Goal: Transaction & Acquisition: Purchase product/service

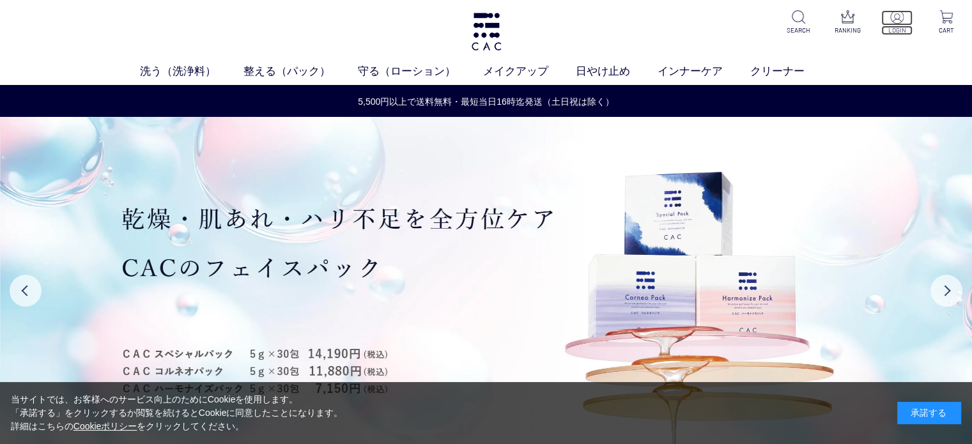
click at [896, 24] on p at bounding box center [896, 17] width 31 height 15
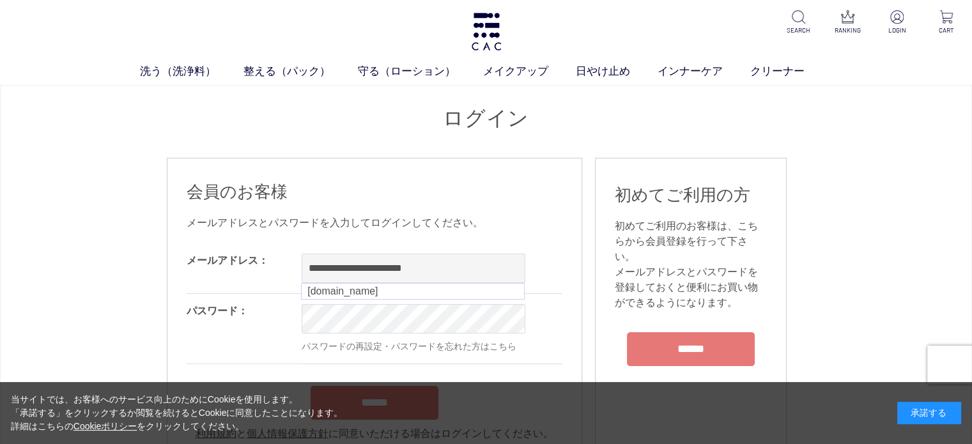
type input "**********"
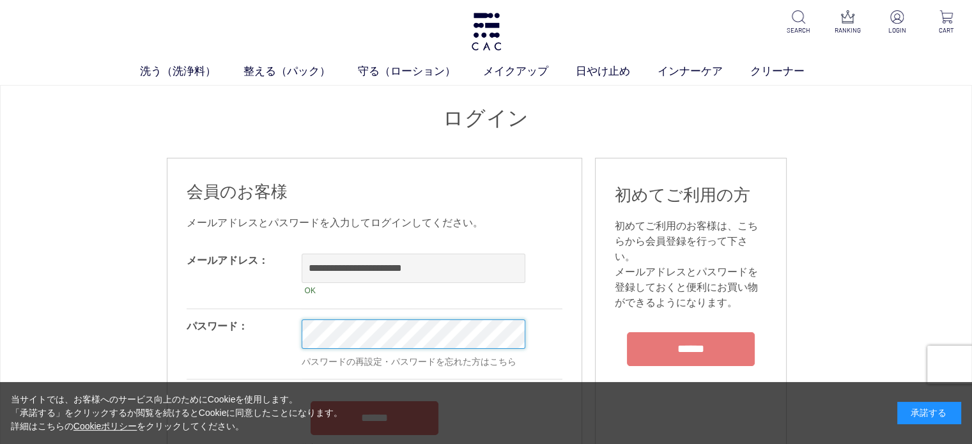
click at [311, 401] on input "******" at bounding box center [375, 418] width 128 height 34
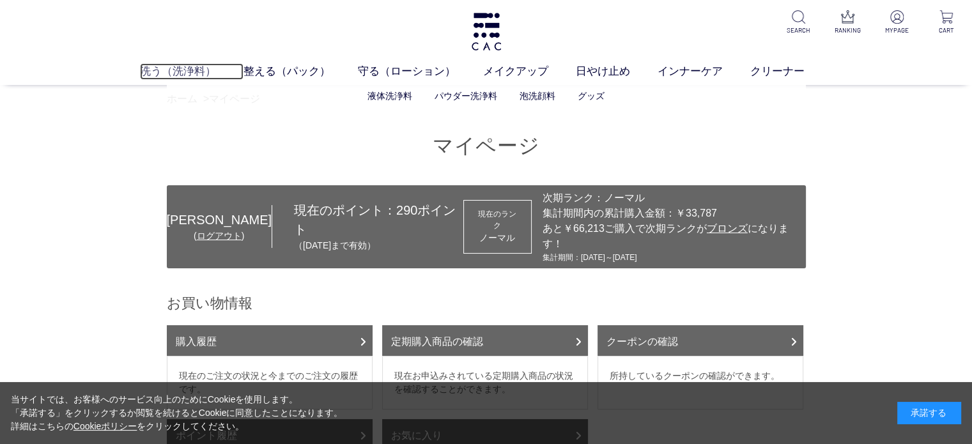
click at [153, 70] on link "洗う（洗浄料）" at bounding box center [192, 71] width 104 height 17
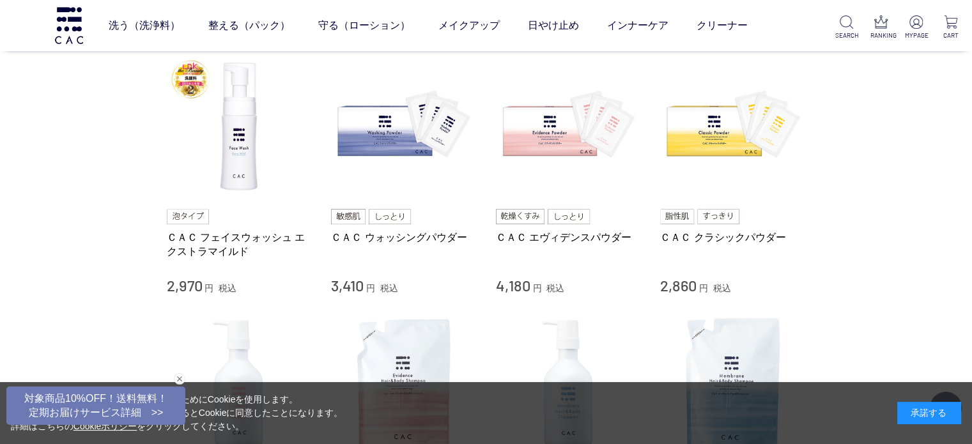
scroll to position [298, 0]
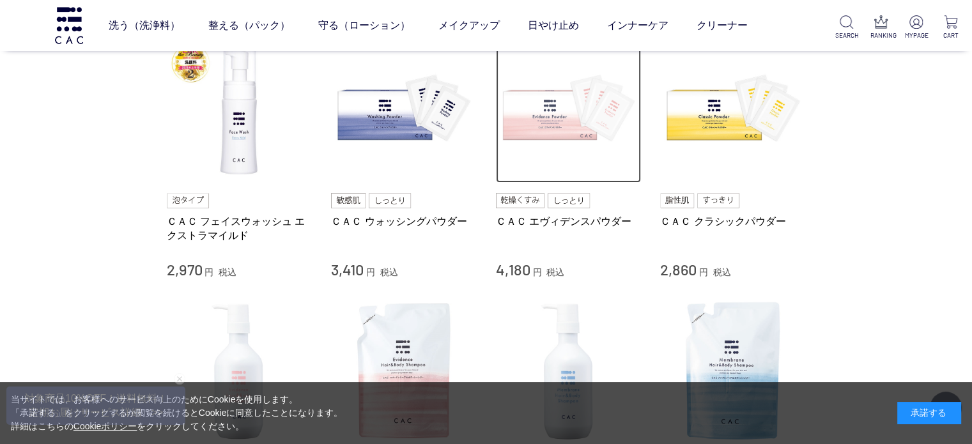
click at [541, 134] on img at bounding box center [569, 111] width 146 height 146
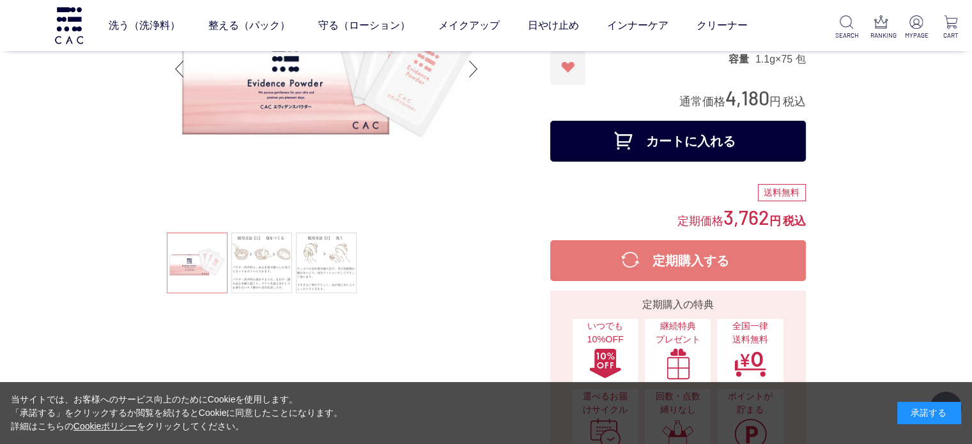
scroll to position [149, 0]
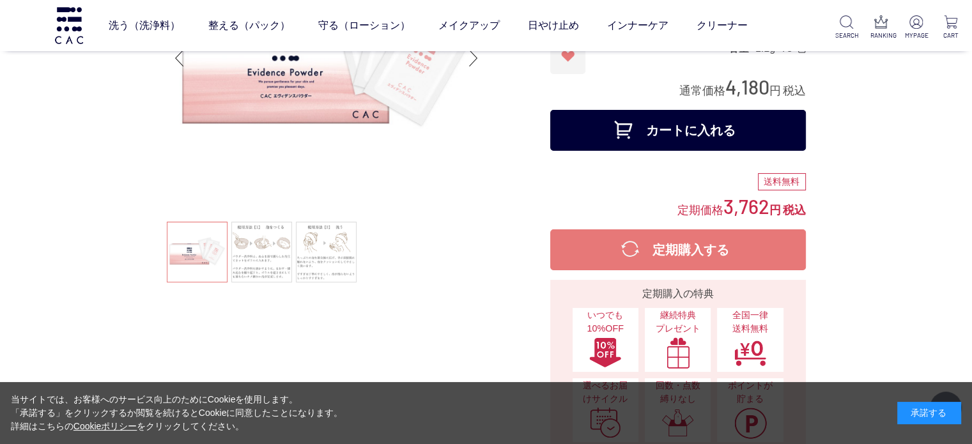
click at [684, 135] on button "カートに入れる" at bounding box center [678, 130] width 256 height 41
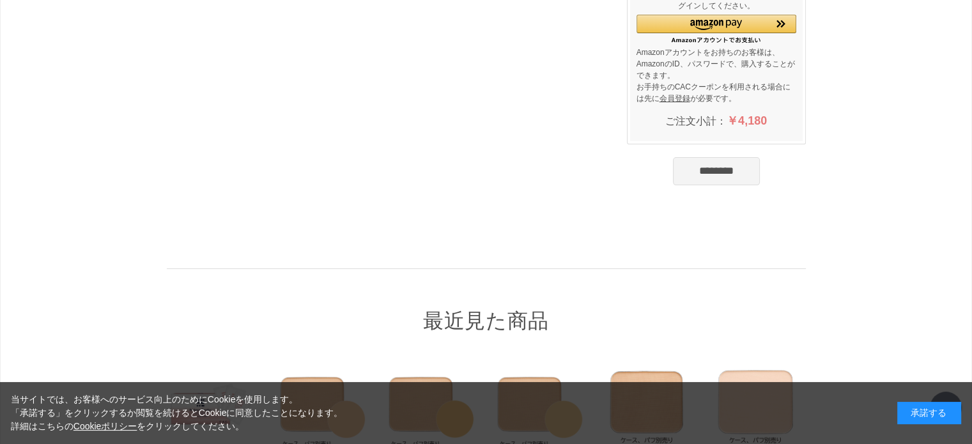
scroll to position [298, 0]
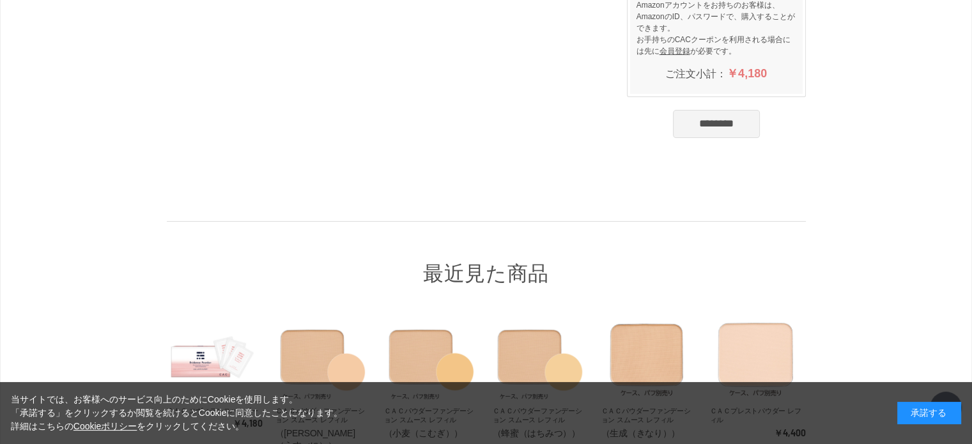
click at [725, 121] on input "********" at bounding box center [716, 124] width 87 height 28
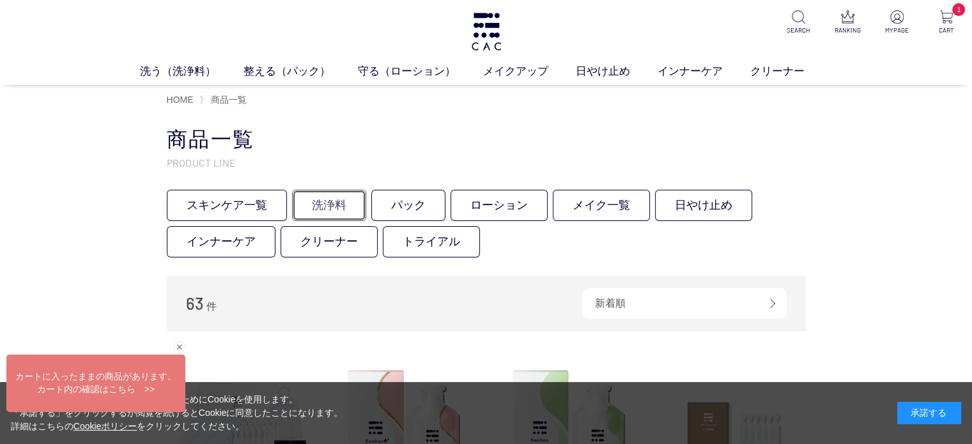
click at [327, 204] on link "洗浄料" at bounding box center [329, 205] width 74 height 31
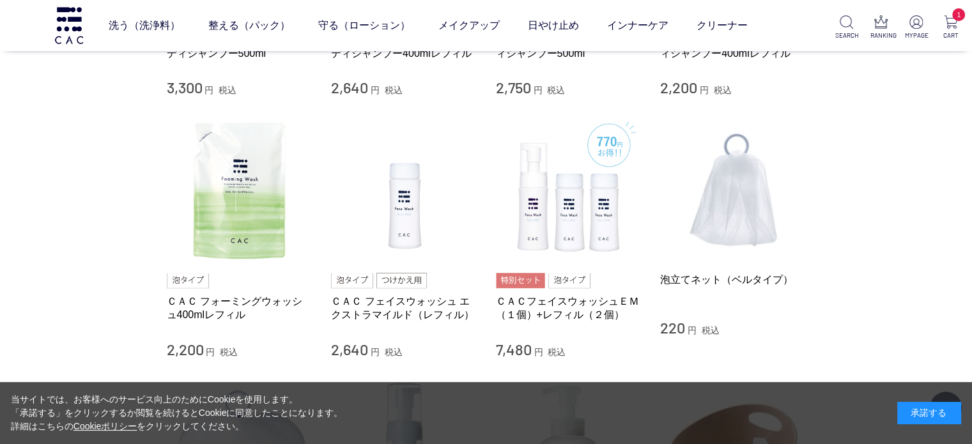
scroll to position [745, 0]
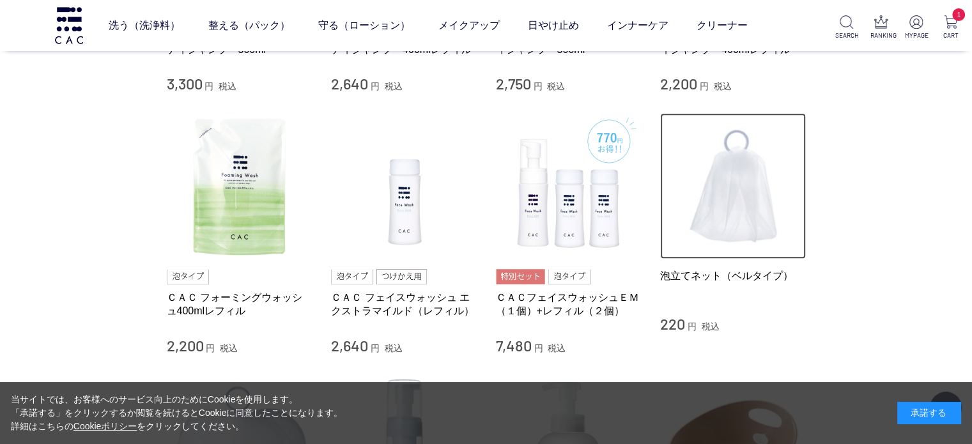
click at [734, 216] on img at bounding box center [733, 186] width 146 height 146
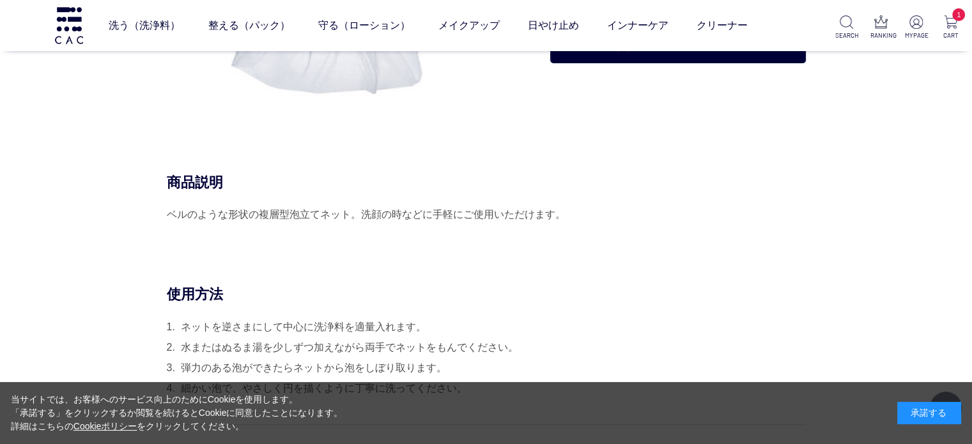
scroll to position [149, 0]
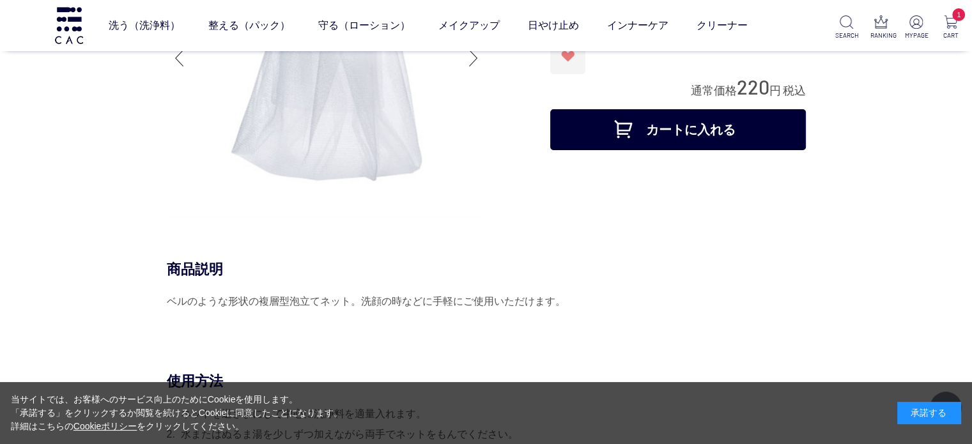
click at [644, 143] on button "カートに入れる" at bounding box center [678, 129] width 256 height 41
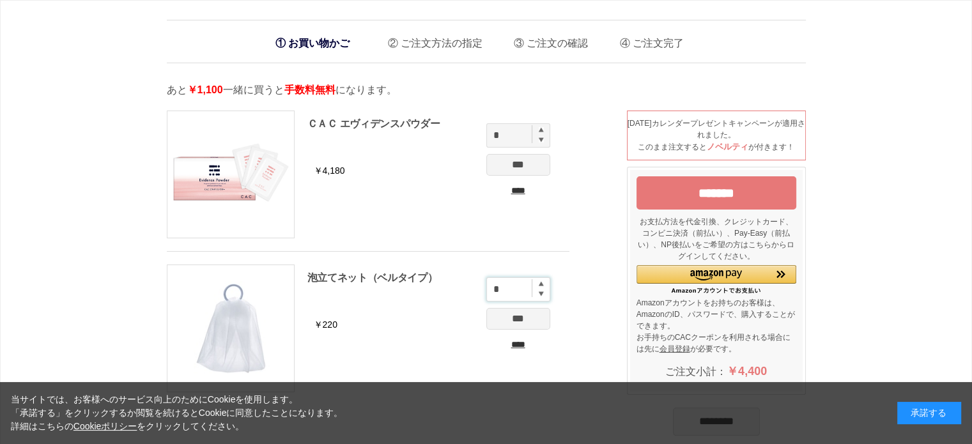
click at [511, 283] on input "*" at bounding box center [518, 289] width 64 height 24
type input "*"
click at [511, 311] on input "***" at bounding box center [518, 319] width 64 height 22
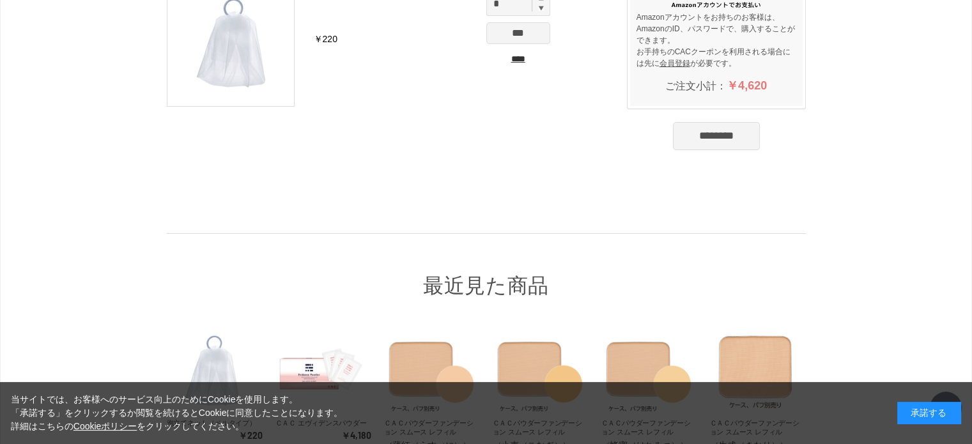
scroll to position [298, 0]
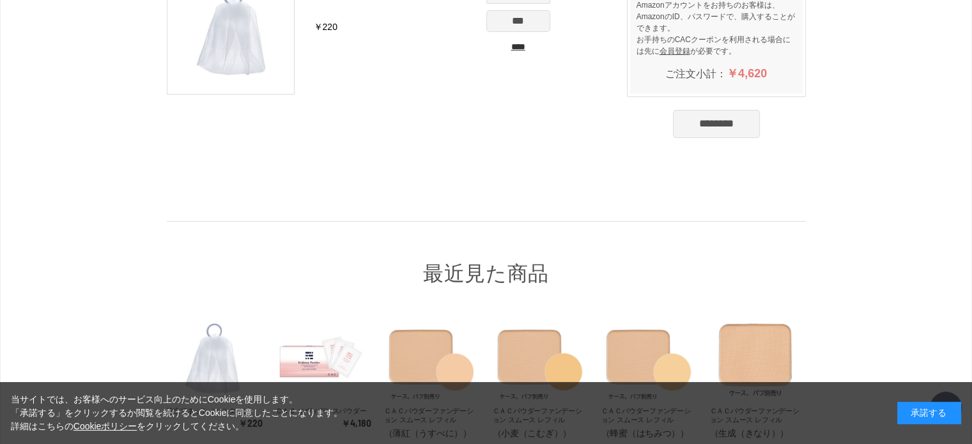
click at [691, 118] on input "********" at bounding box center [716, 124] width 87 height 28
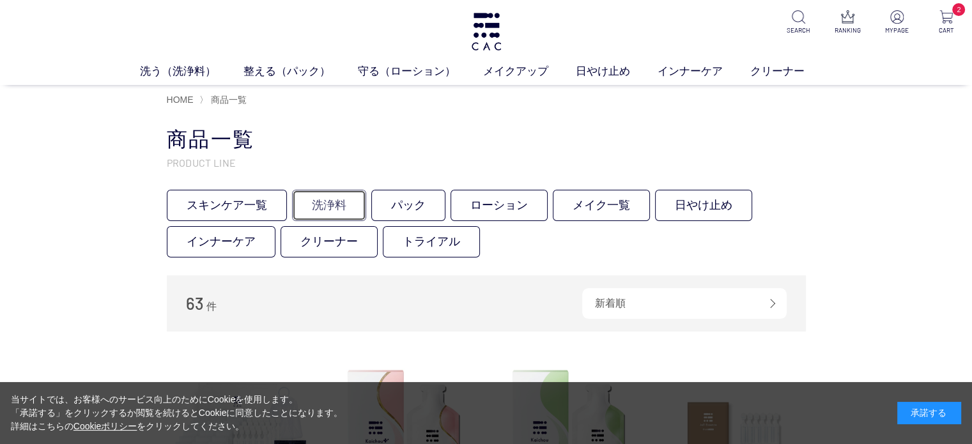
click at [326, 203] on link "洗浄料" at bounding box center [329, 205] width 74 height 31
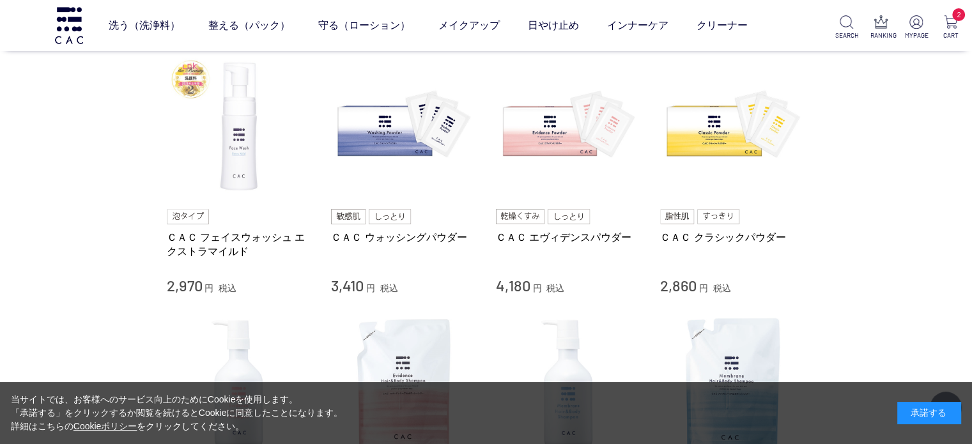
scroll to position [298, 0]
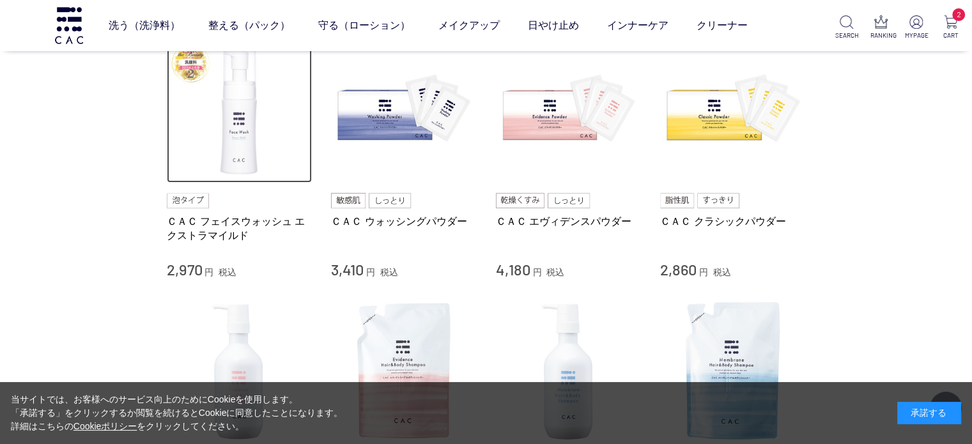
click at [242, 122] on img at bounding box center [240, 111] width 146 height 146
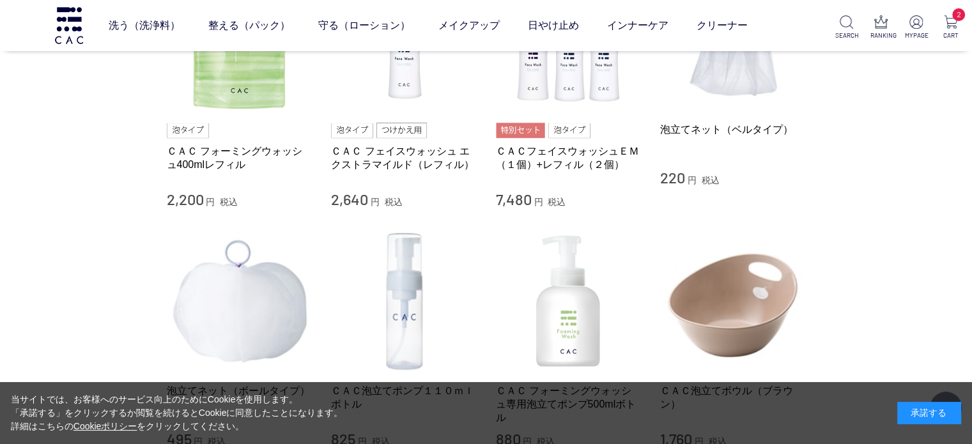
scroll to position [895, 0]
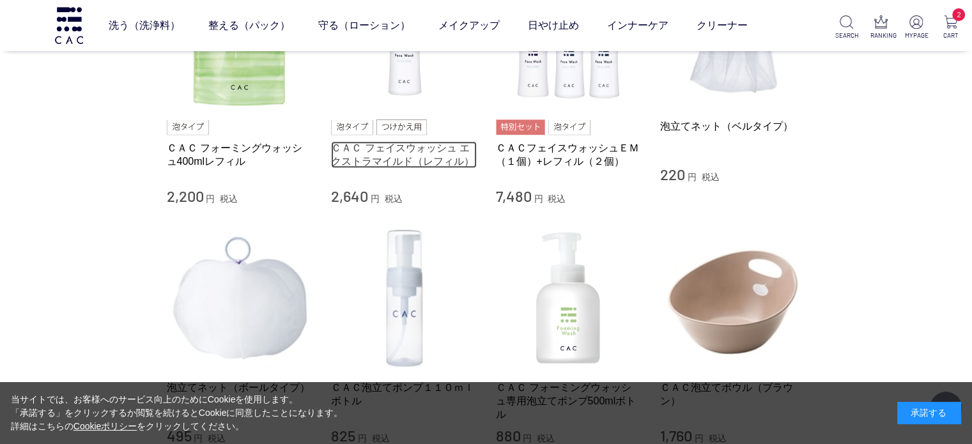
click at [388, 153] on link "ＣＡＣ フェイスウォッシュ エクストラマイルド（レフィル）" at bounding box center [404, 154] width 146 height 27
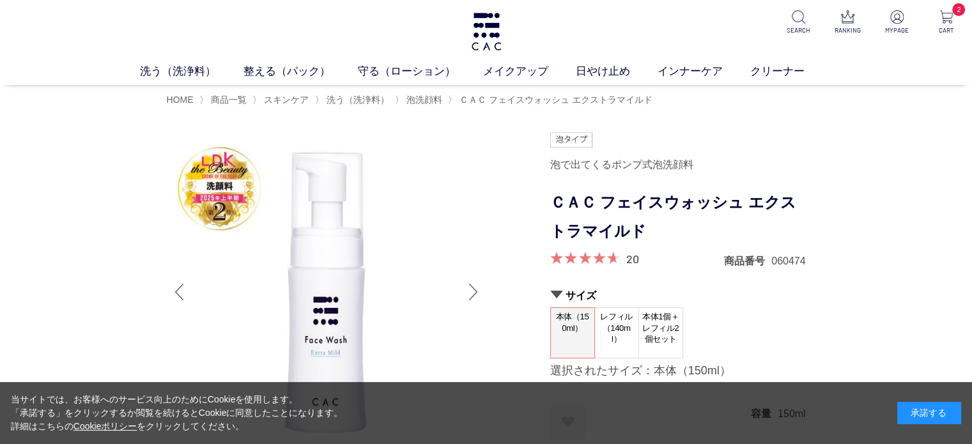
click at [474, 293] on div "Next slide" at bounding box center [474, 291] width 26 height 51
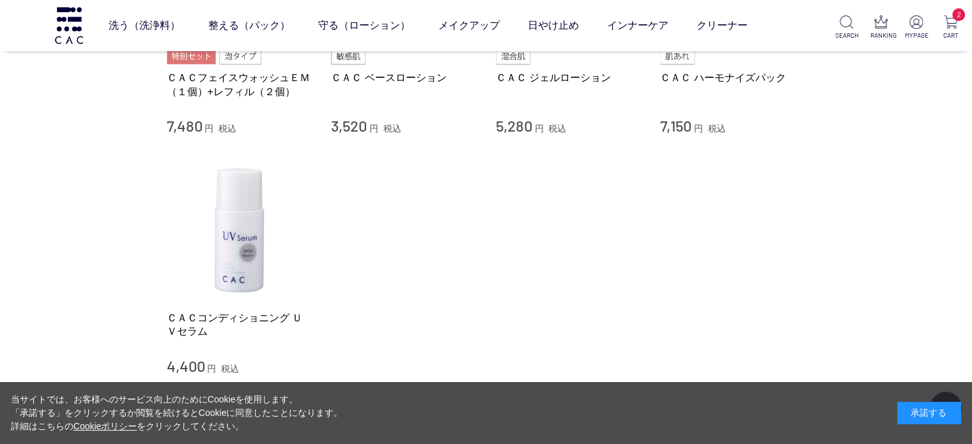
scroll to position [13419, 0]
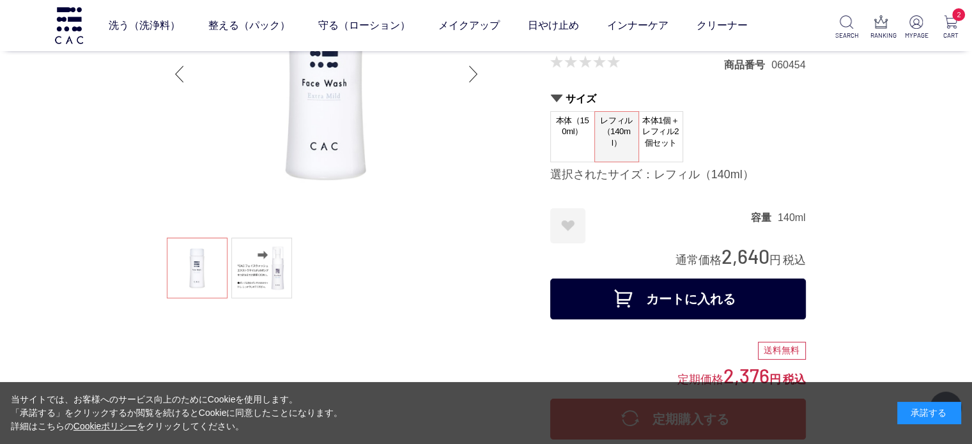
scroll to position [149, 0]
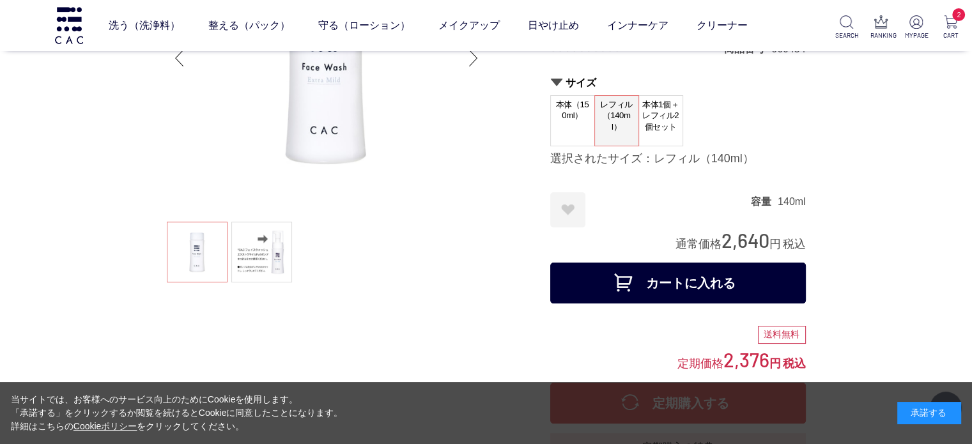
click at [563, 135] on dt "本体（150ml）" at bounding box center [572, 120] width 45 height 51
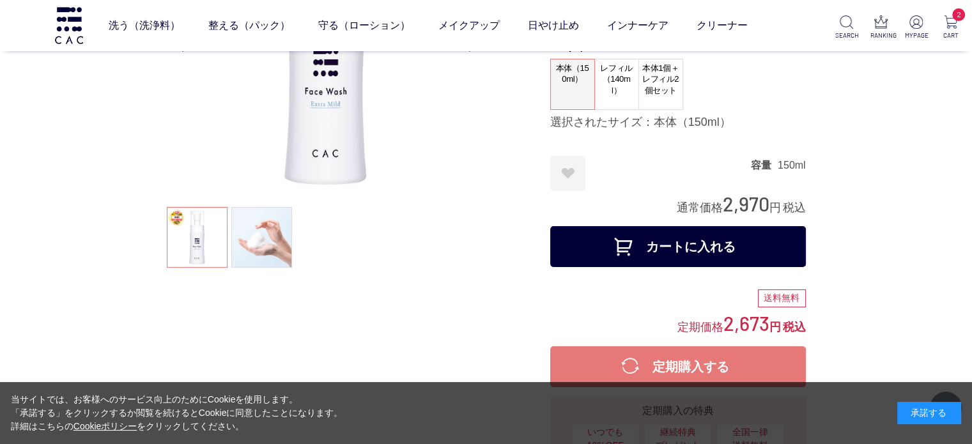
scroll to position [149, 0]
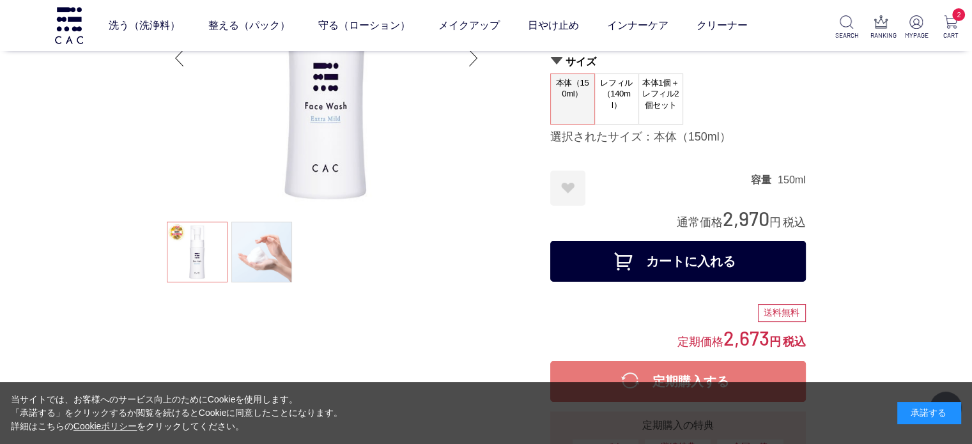
click at [634, 103] on span "レフィル（140ml）" at bounding box center [616, 94] width 43 height 40
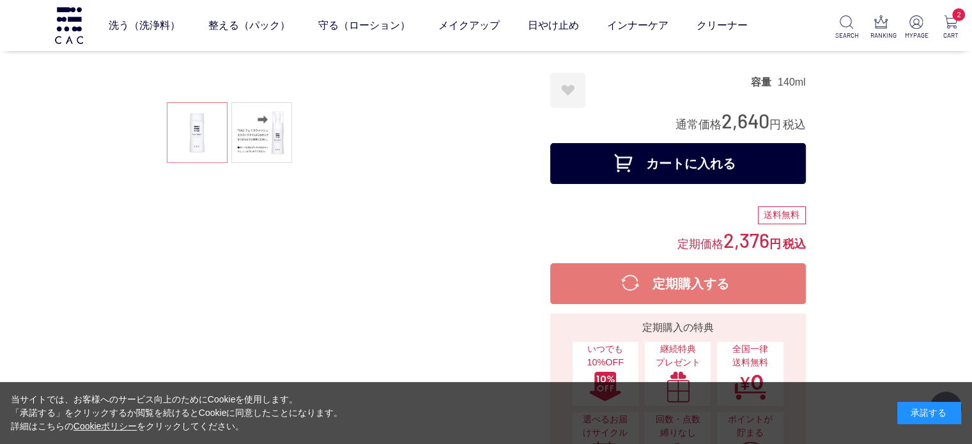
scroll to position [298, 0]
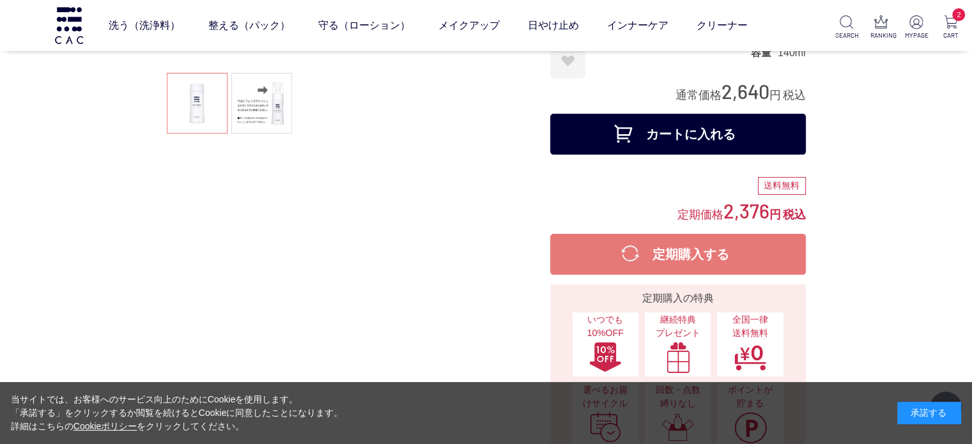
click at [668, 133] on button "カートに入れる" at bounding box center [678, 134] width 256 height 41
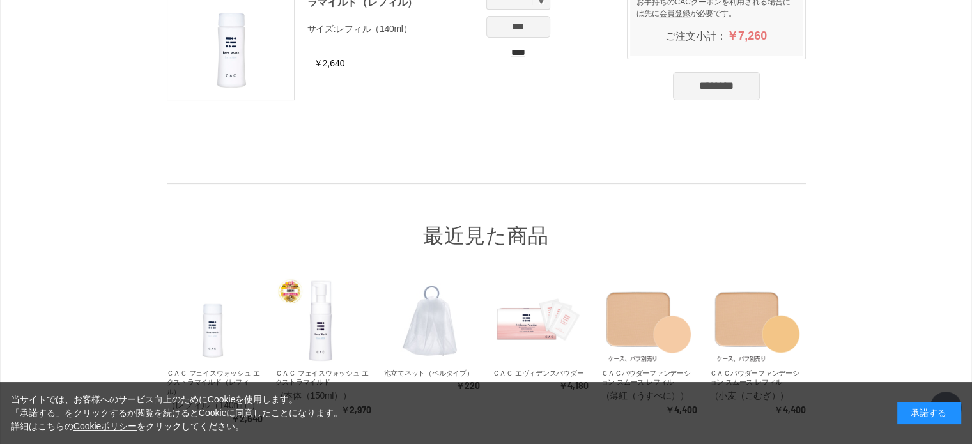
scroll to position [447, 0]
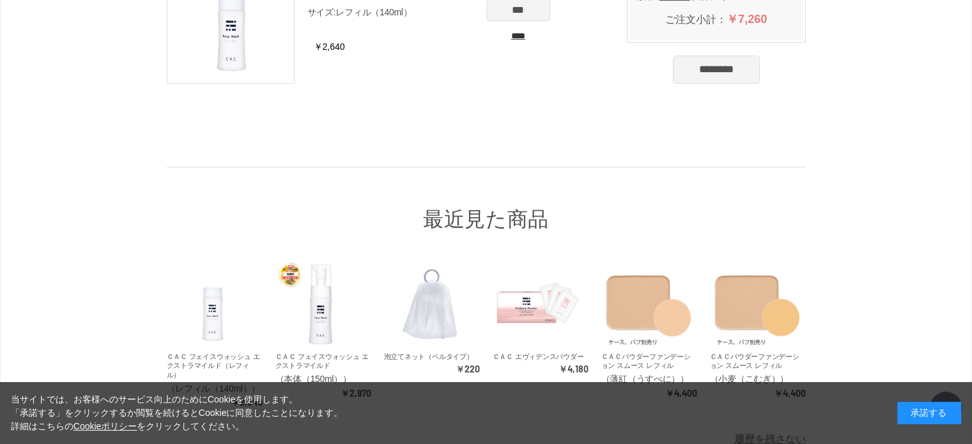
click at [695, 80] on input "********" at bounding box center [716, 70] width 87 height 28
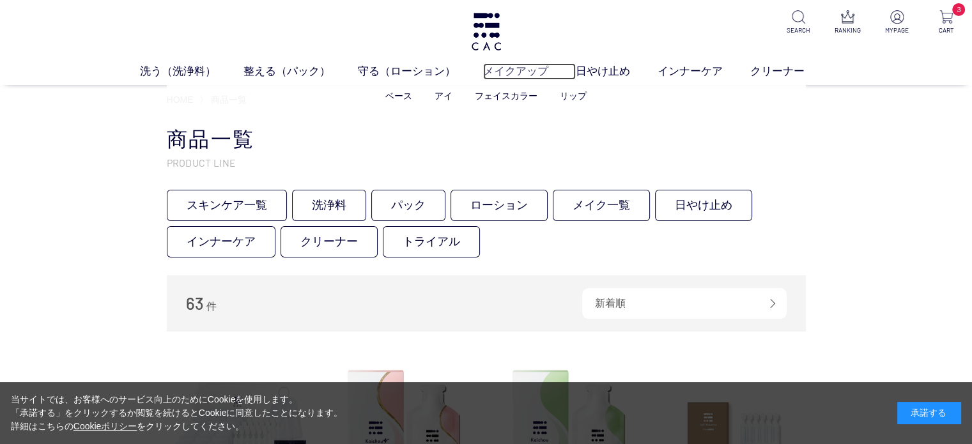
click at [507, 71] on link "メイクアップ" at bounding box center [529, 71] width 93 height 17
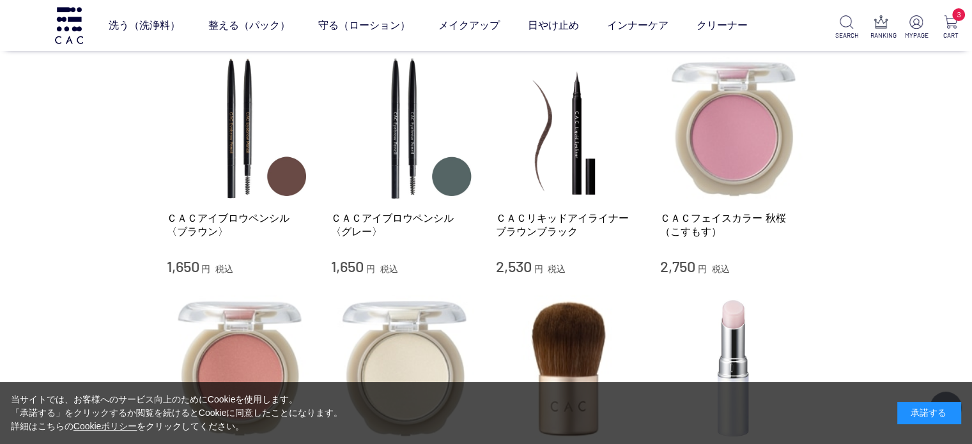
scroll to position [1044, 0]
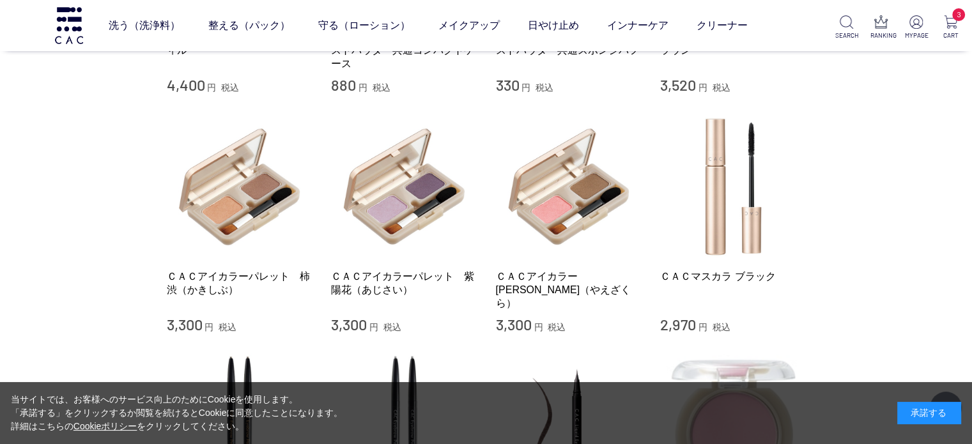
scroll to position [596, 0]
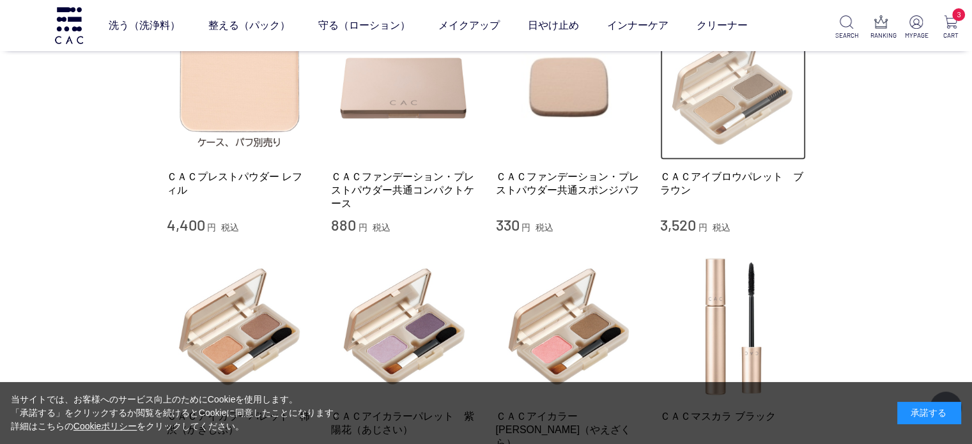
click at [716, 119] on img at bounding box center [733, 87] width 146 height 146
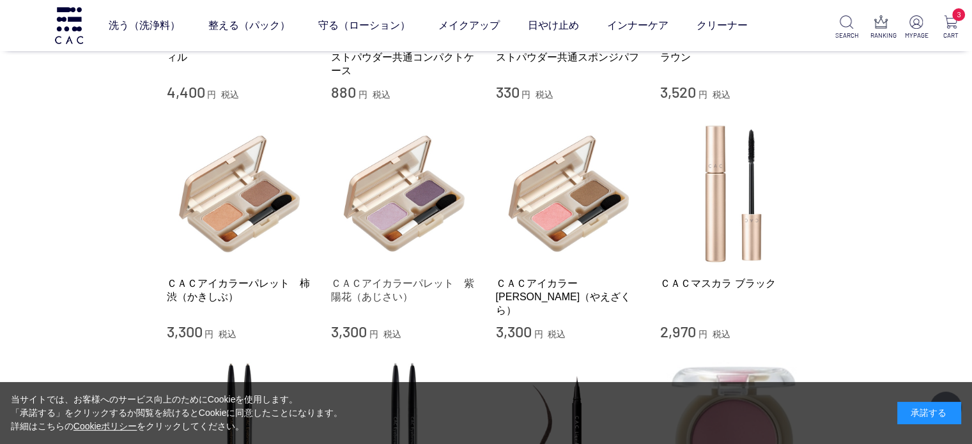
scroll to position [745, 0]
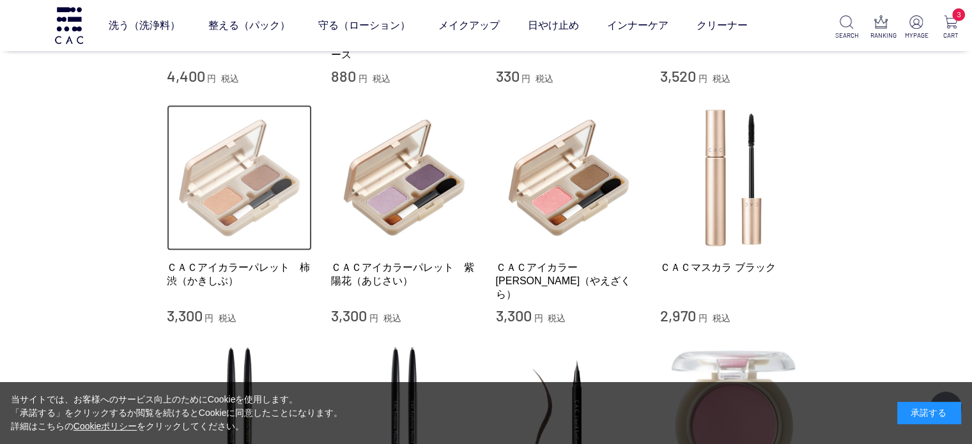
click at [222, 181] on img at bounding box center [240, 178] width 146 height 146
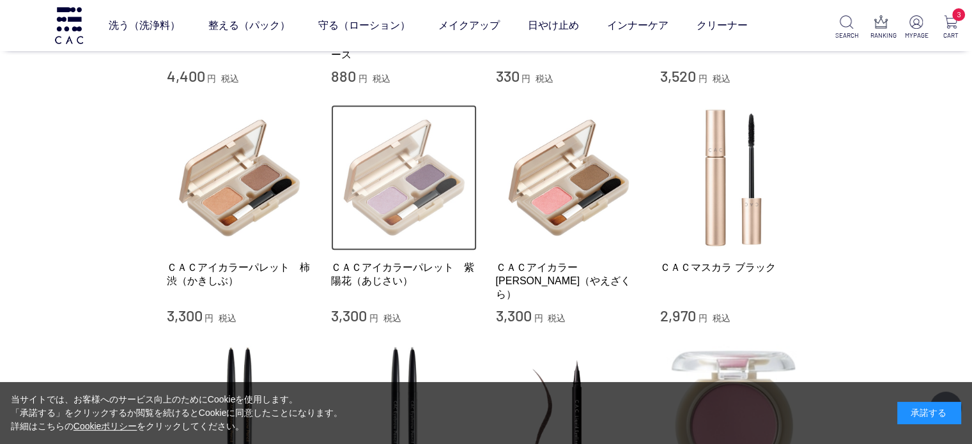
click at [438, 193] on img at bounding box center [404, 178] width 146 height 146
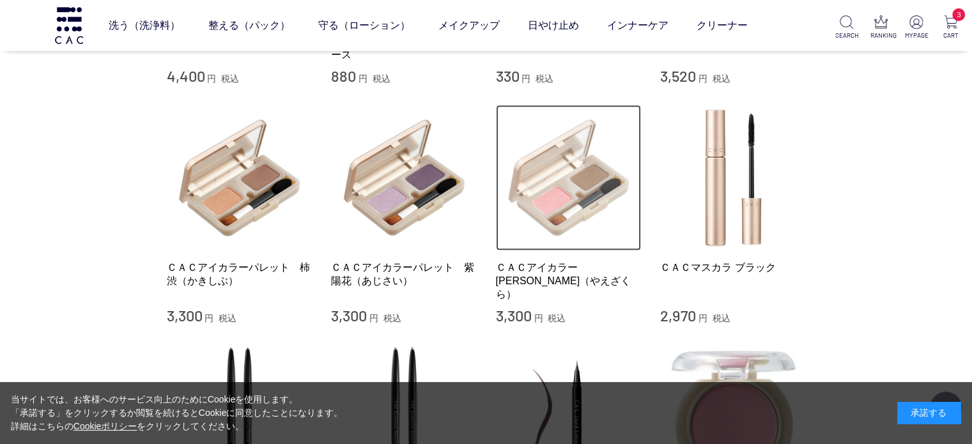
click at [570, 198] on img at bounding box center [569, 178] width 146 height 146
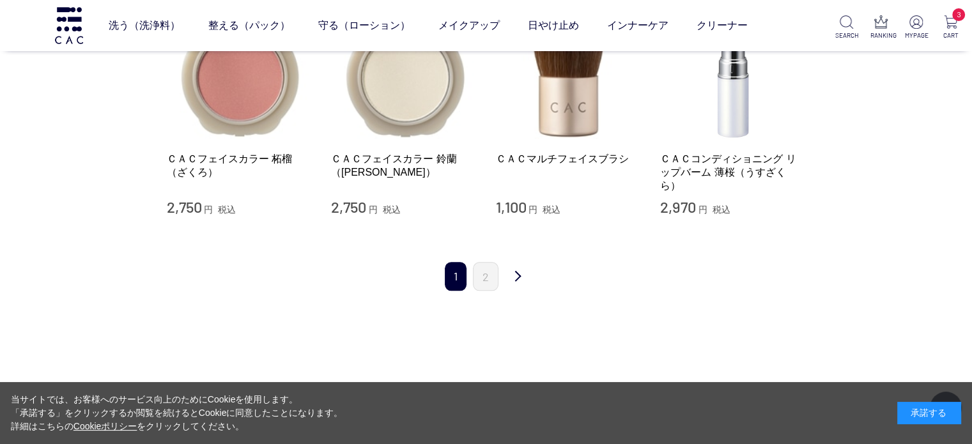
scroll to position [1342, 0]
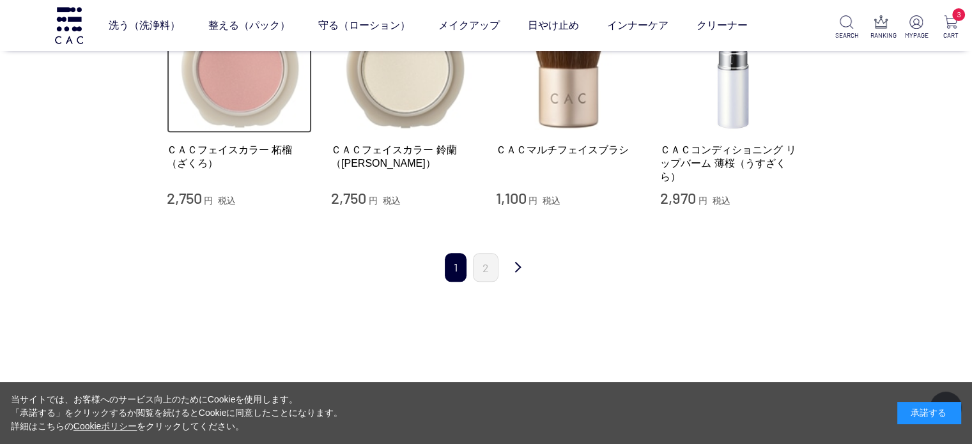
click at [231, 84] on img at bounding box center [240, 60] width 146 height 146
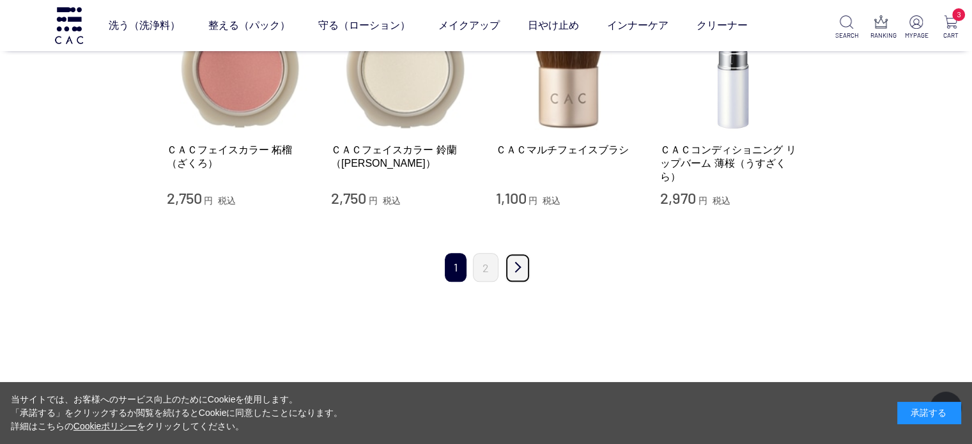
click at [511, 254] on link "次" at bounding box center [518, 268] width 26 height 30
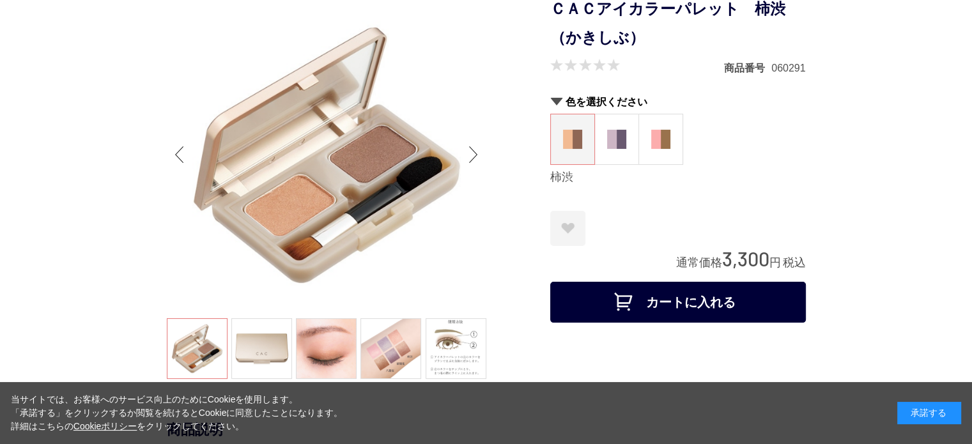
scroll to position [149, 0]
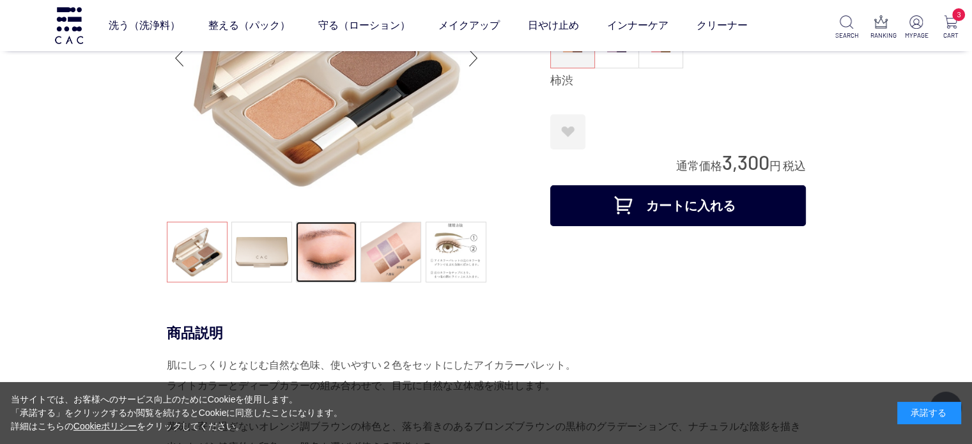
drag, startPoint x: 327, startPoint y: 262, endPoint x: 335, endPoint y: 258, distance: 9.4
click at [327, 263] on link at bounding box center [326, 252] width 61 height 61
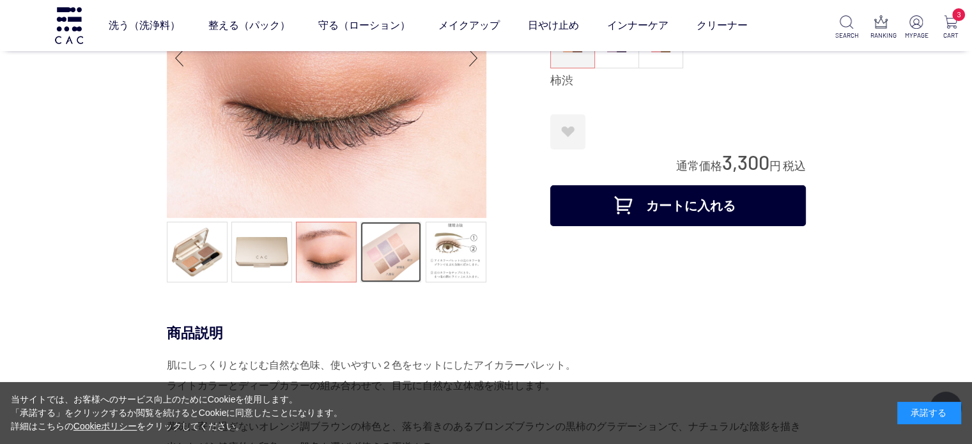
click at [381, 258] on link at bounding box center [390, 252] width 61 height 61
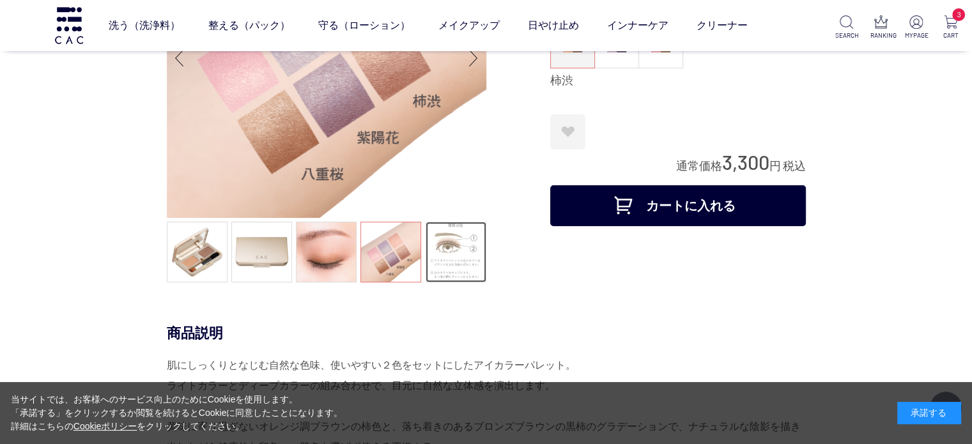
click at [457, 254] on link at bounding box center [456, 252] width 61 height 61
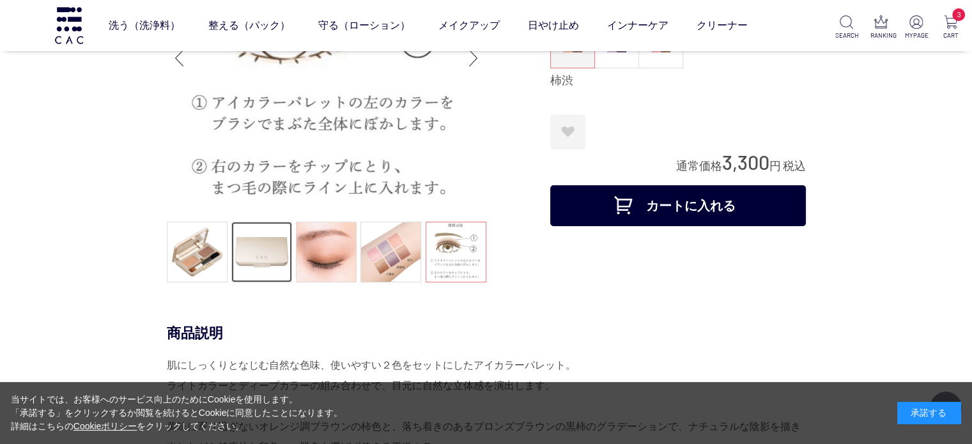
click at [258, 259] on link at bounding box center [261, 252] width 61 height 61
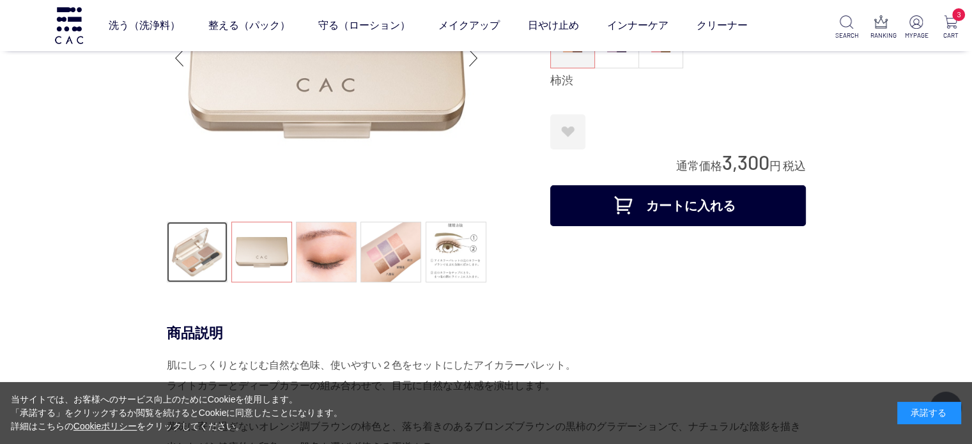
click at [189, 258] on link at bounding box center [197, 252] width 61 height 61
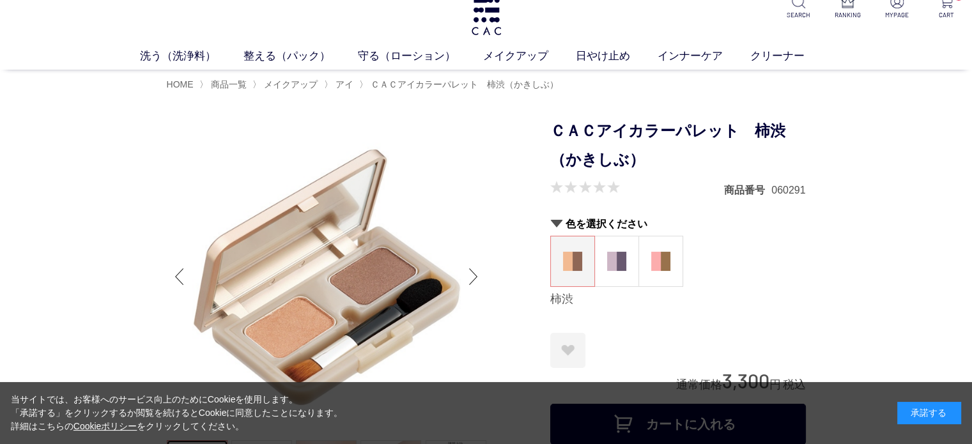
scroll to position [0, 0]
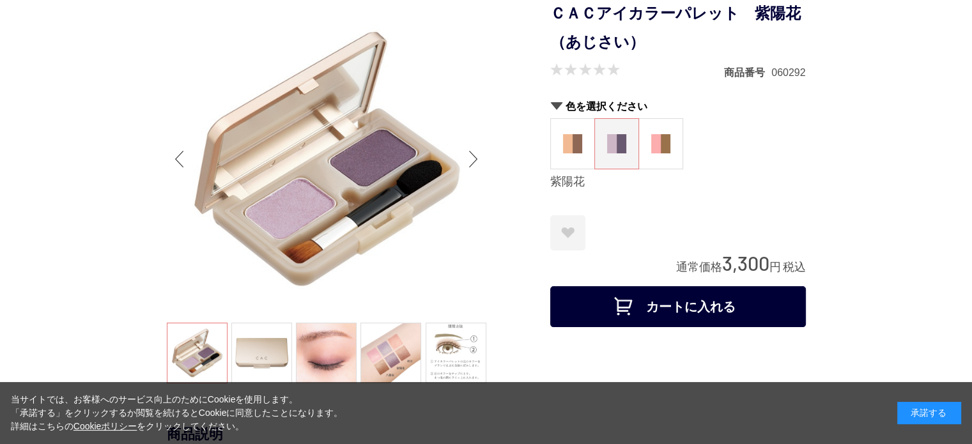
scroll to position [149, 0]
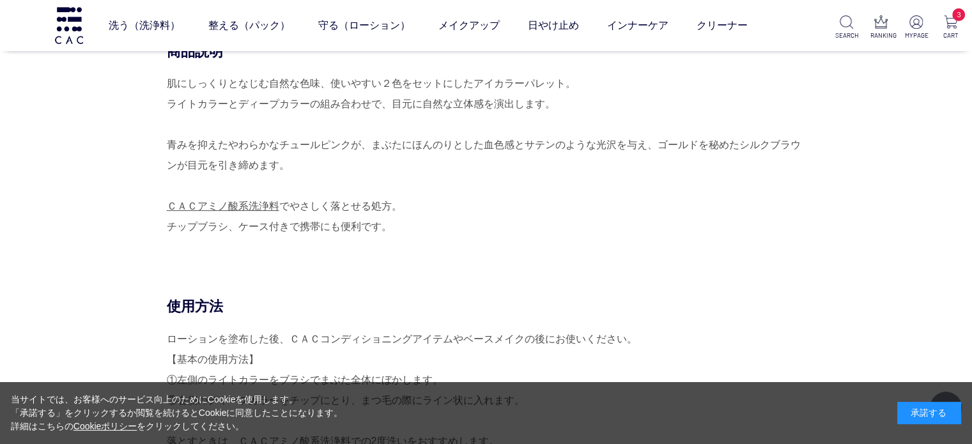
scroll to position [447, 0]
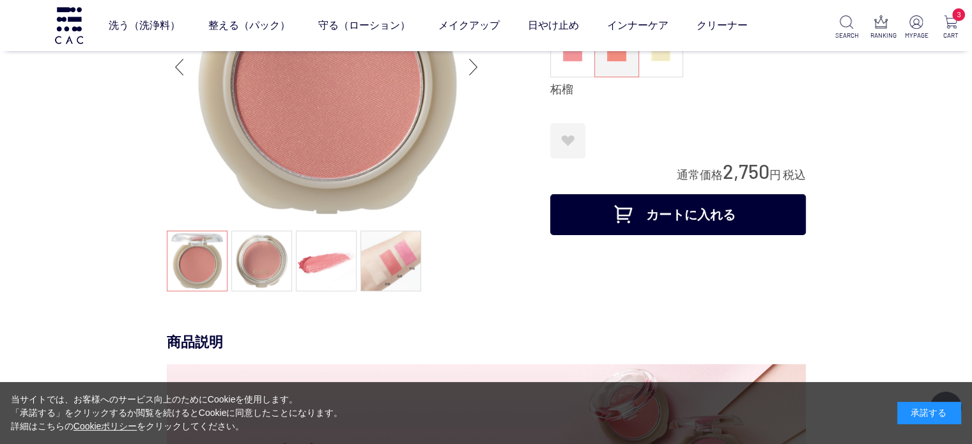
scroll to position [149, 0]
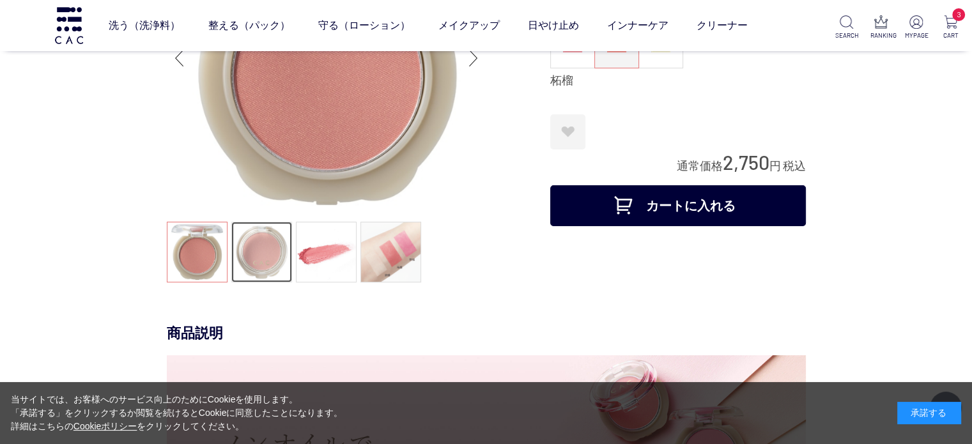
click at [253, 247] on link at bounding box center [261, 252] width 61 height 61
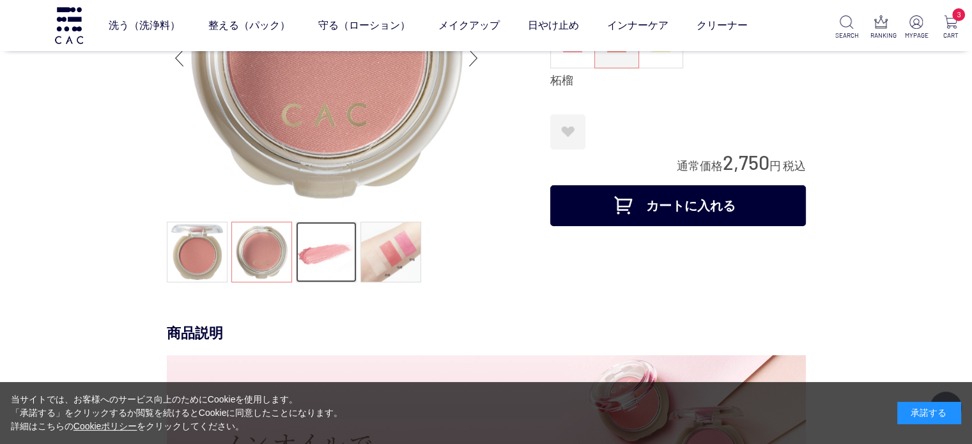
click at [321, 259] on link at bounding box center [326, 252] width 61 height 61
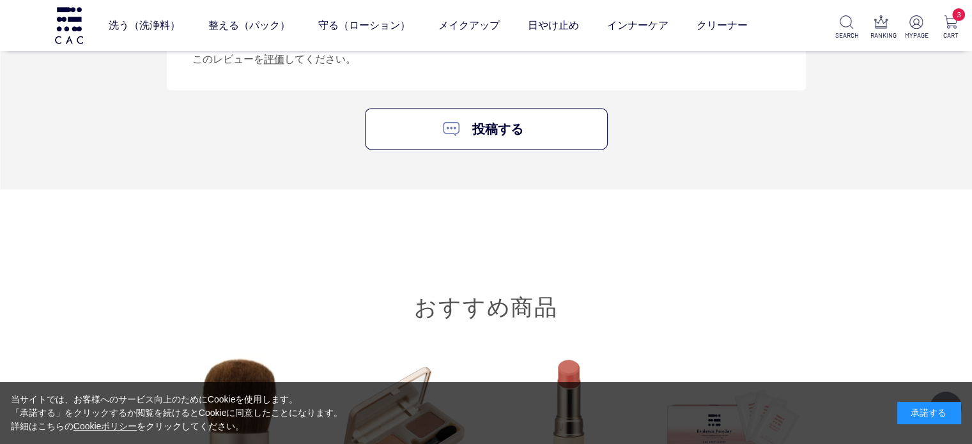
scroll to position [2087, 0]
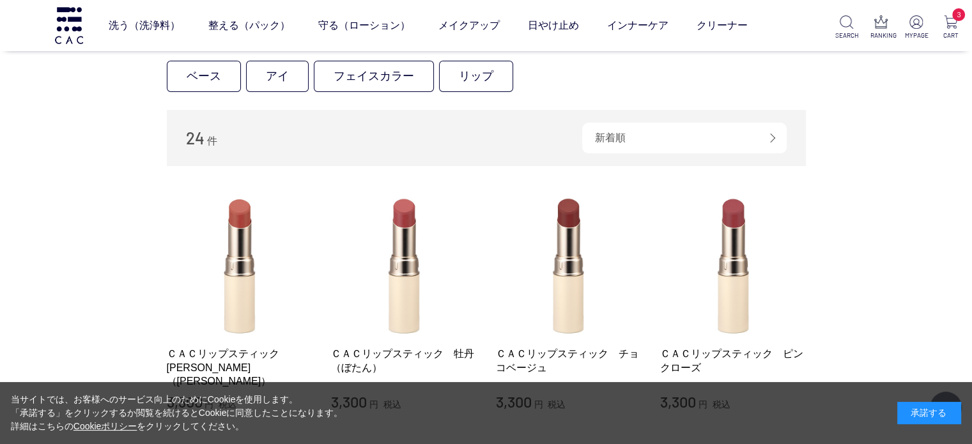
scroll to position [298, 0]
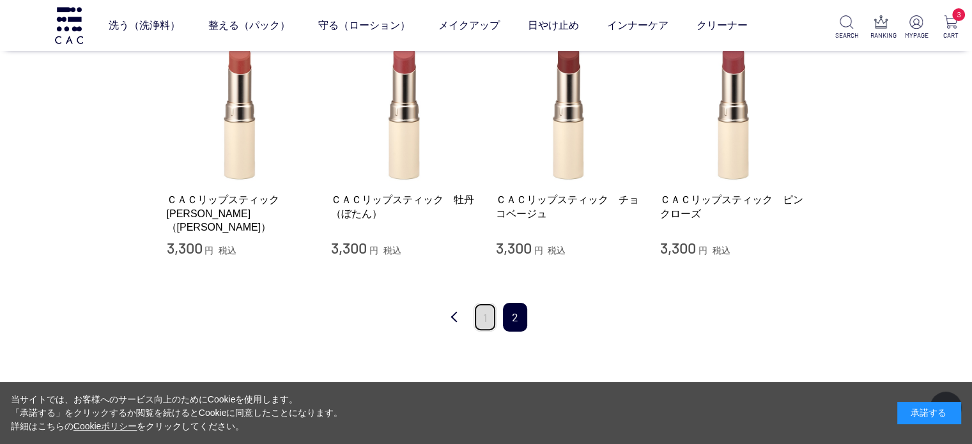
click at [486, 321] on link "1" at bounding box center [485, 317] width 23 height 29
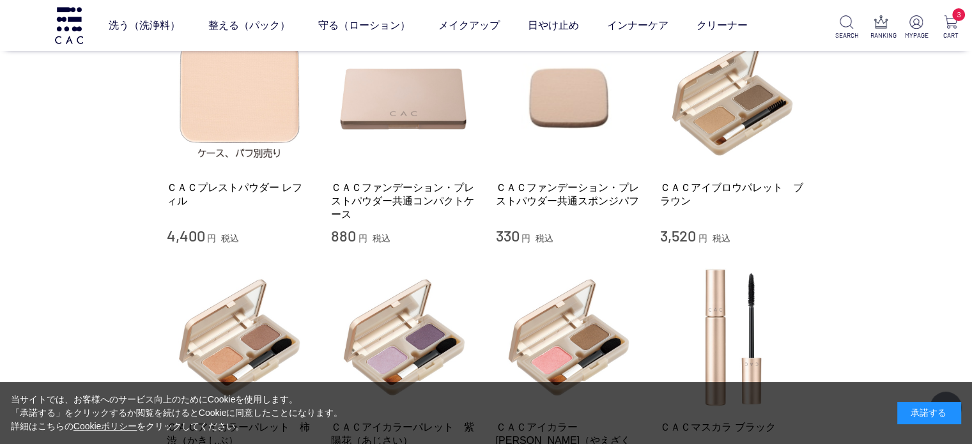
scroll to position [596, 0]
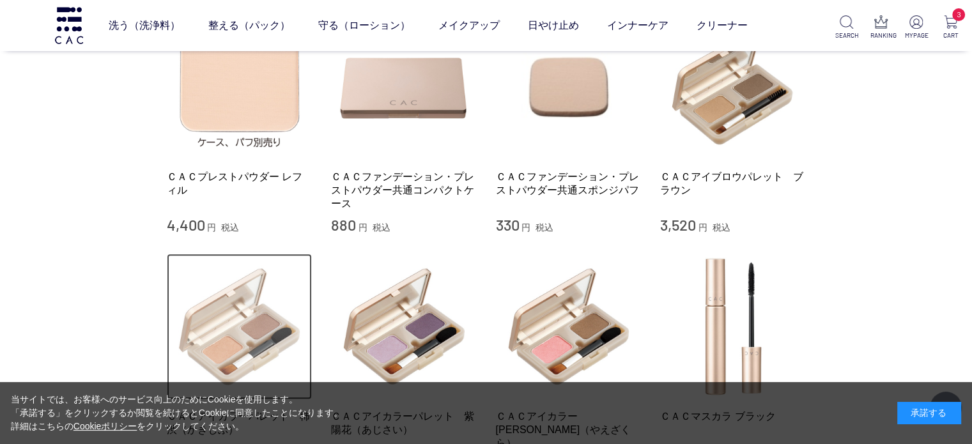
click at [223, 290] on img at bounding box center [240, 327] width 146 height 146
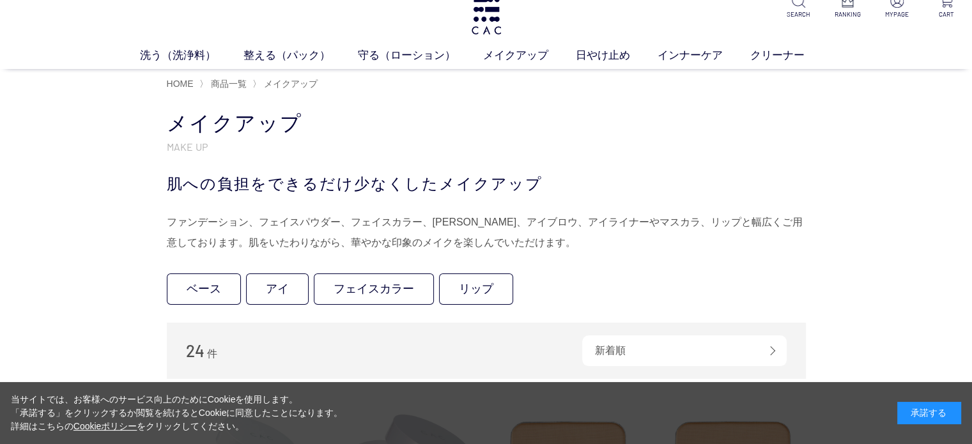
scroll to position [0, 0]
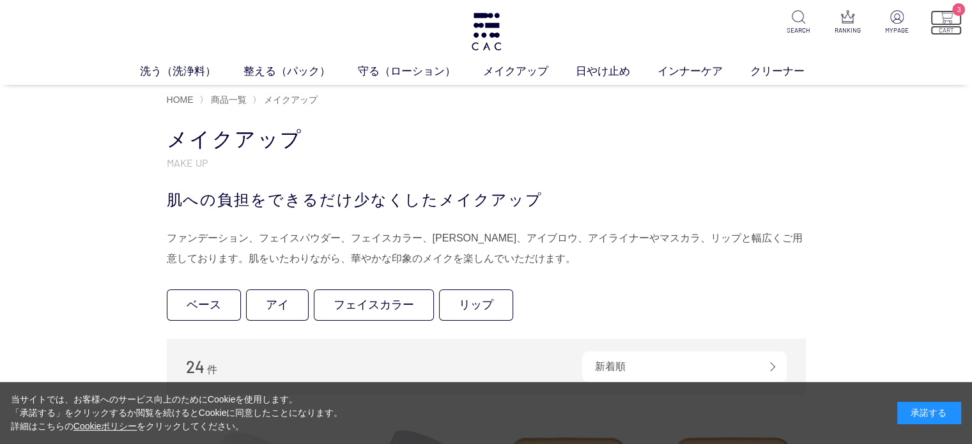
click at [943, 20] on img at bounding box center [945, 16] width 13 height 13
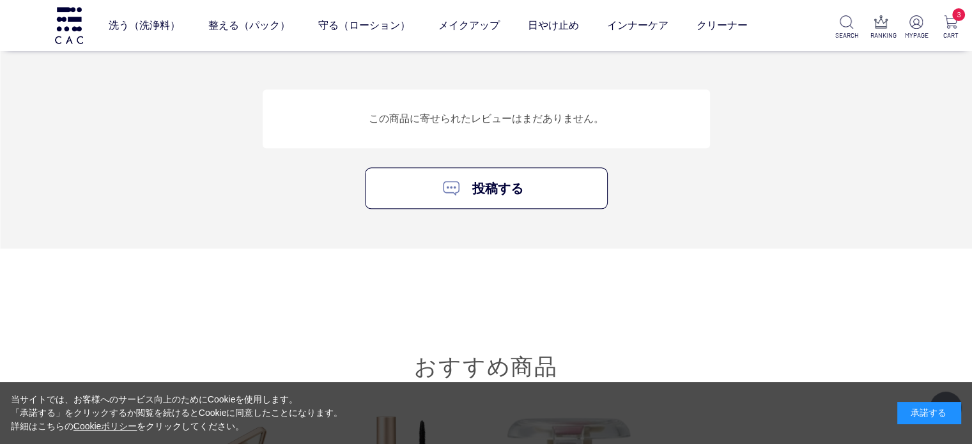
scroll to position [1342, 0]
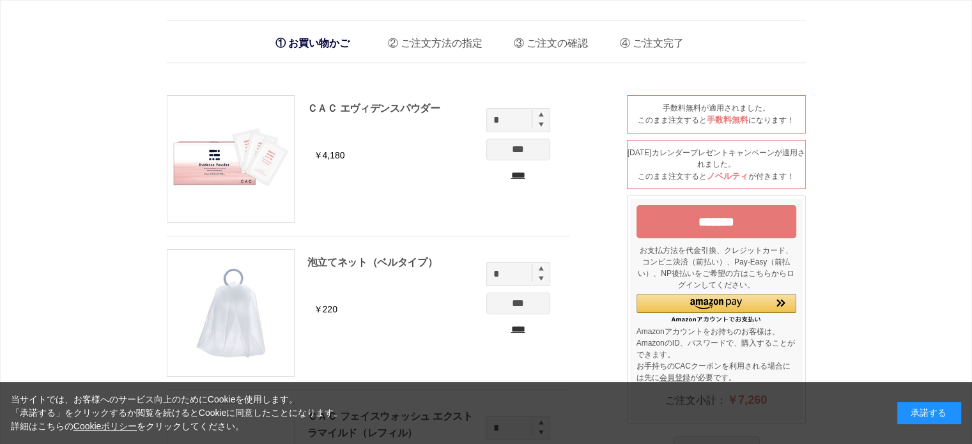
click at [343, 199] on li "ＣＡＣ エヴィデンスパウダー ￥4,180 * *** ****" at bounding box center [368, 165] width 403 height 141
click at [756, 220] on input "*******" at bounding box center [716, 221] width 160 height 33
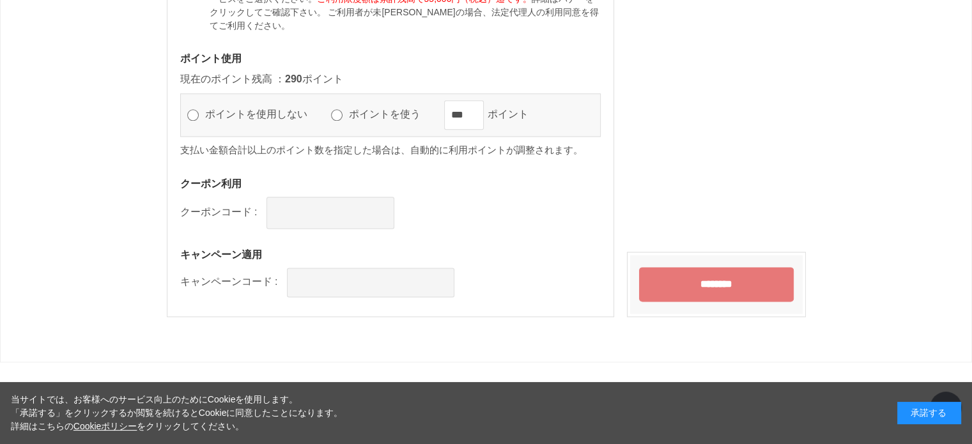
scroll to position [1640, 0]
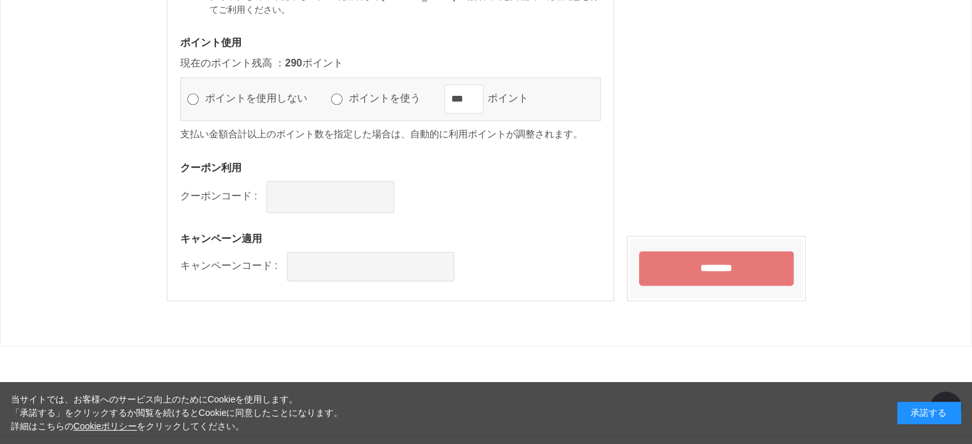
drag, startPoint x: 708, startPoint y: 268, endPoint x: 562, endPoint y: 240, distance: 148.4
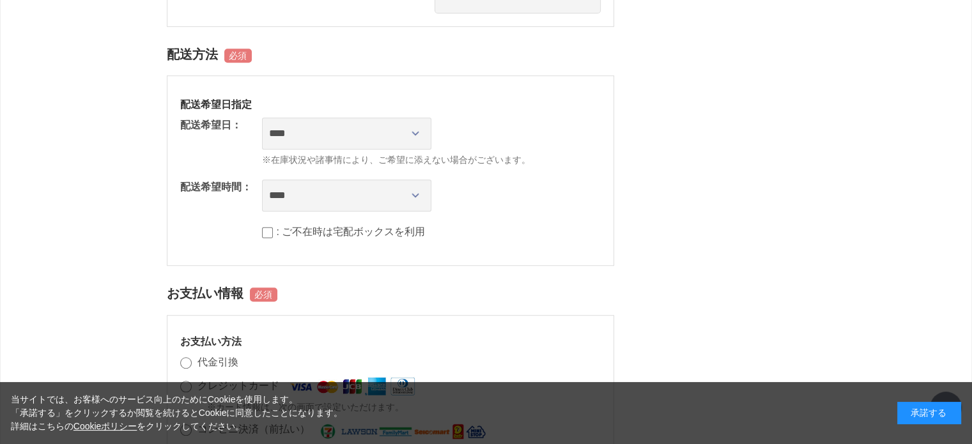
scroll to position [895, 0]
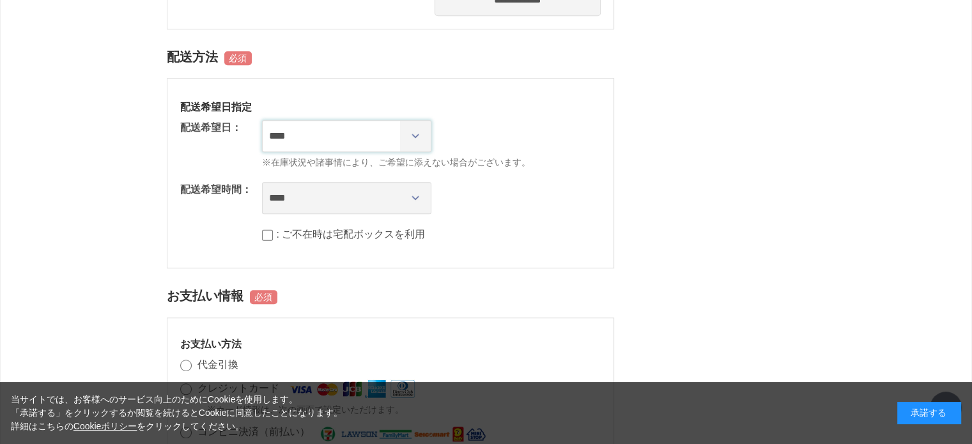
click at [420, 137] on select "**********" at bounding box center [346, 136] width 169 height 32
click at [417, 196] on select "**** *** ****** ****** ****** ******" at bounding box center [346, 198] width 169 height 32
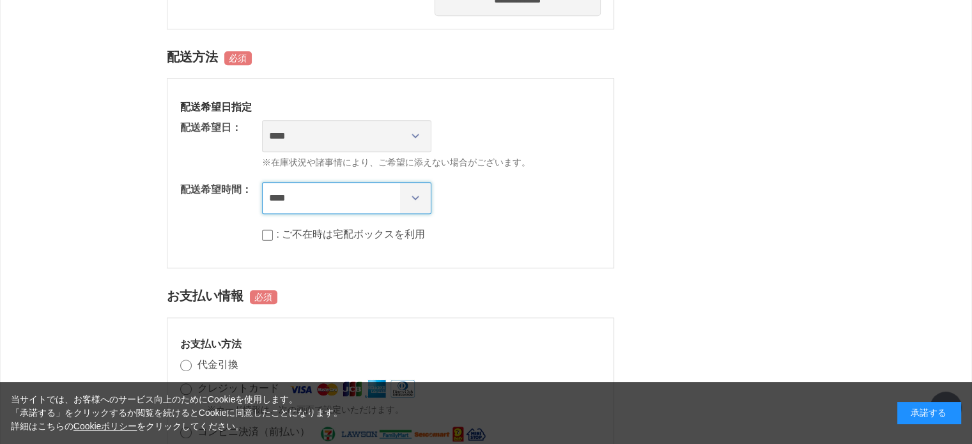
click at [262, 182] on select "**** *** ****** ****** ****** ******" at bounding box center [346, 198] width 169 height 32
click at [713, 265] on div "マークの箇所は、必ずご指定ください。 商品情報 ＣＡＣ エヴィデンスパウダー 数量: 1 泡立てネット（ベルタイプ） 数量: 2 ＣＡＣ フェイスウォッシュ …" at bounding box center [486, 123] width 639 height 1871
click at [406, 201] on select "**** *** ****** ****** ****** ******" at bounding box center [346, 198] width 169 height 32
click at [262, 182] on select "**** *** ****** ****** ****** ******" at bounding box center [346, 198] width 169 height 32
click at [766, 232] on div "マークの箇所は、必ずご指定ください。 商品情報 ＣＡＣ エヴィデンスパウダー 数量: 1 泡立てネット（ベルタイプ） 数量: 2 ＣＡＣ フェイスウォッシュ …" at bounding box center [486, 123] width 639 height 1871
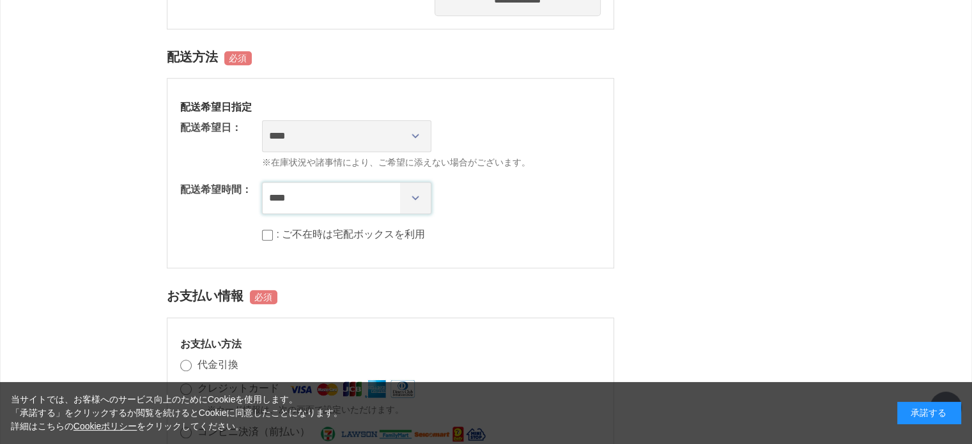
click at [419, 194] on select "**** *** ****** ****** ****** ******" at bounding box center [346, 198] width 169 height 32
select select "**"
click at [262, 182] on select "**** *** ****** ****** ****** ******" at bounding box center [346, 198] width 169 height 32
click at [682, 279] on div "マークの箇所は、必ずご指定ください。 商品情報 ＣＡＣ エヴィデンスパウダー 数量: 1 泡立てネット（ベルタイプ） 数量: 2 ＣＡＣ フェイスウォッシュ …" at bounding box center [486, 123] width 639 height 1871
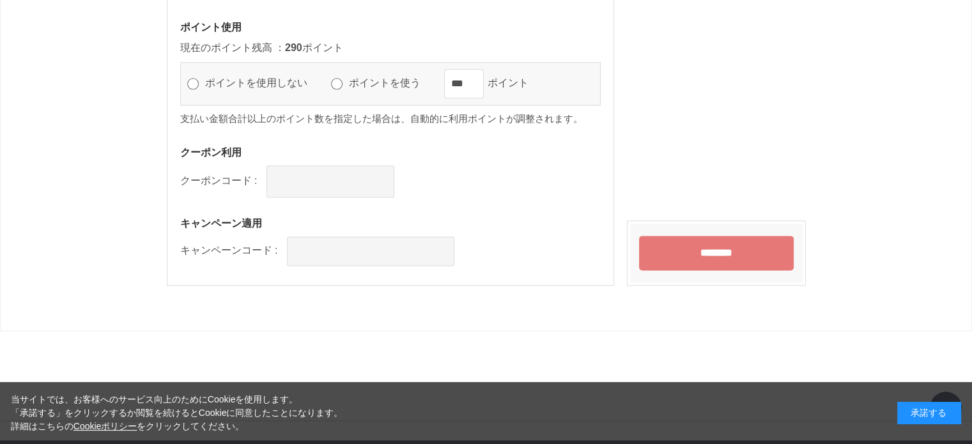
scroll to position [1661, 0]
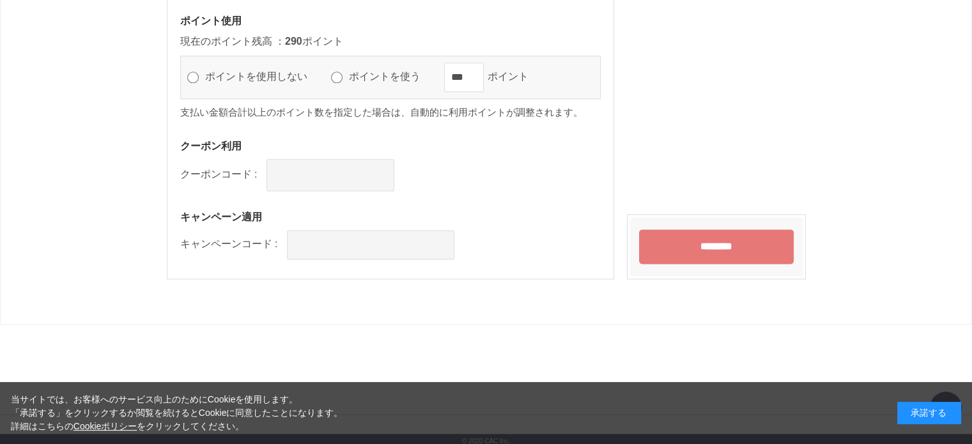
click at [688, 242] on input "********" at bounding box center [716, 246] width 155 height 35
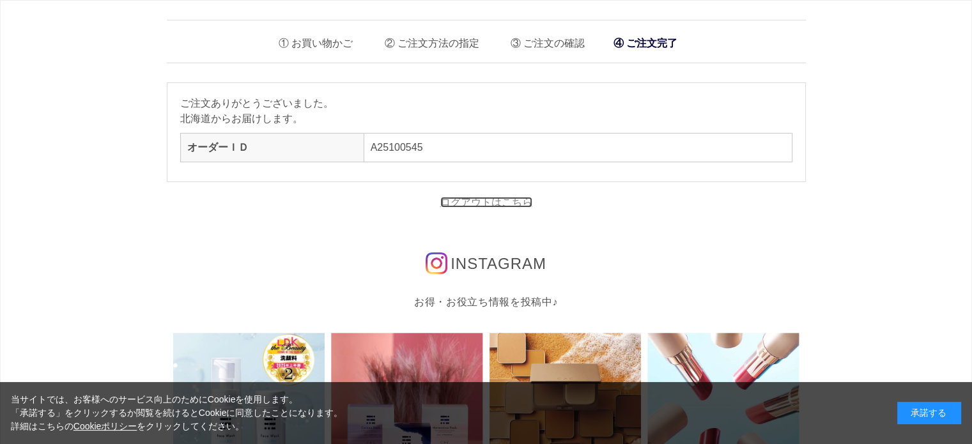
click at [498, 197] on link "ログアウトはこちら" at bounding box center [486, 202] width 92 height 11
